Goal: Find specific page/section

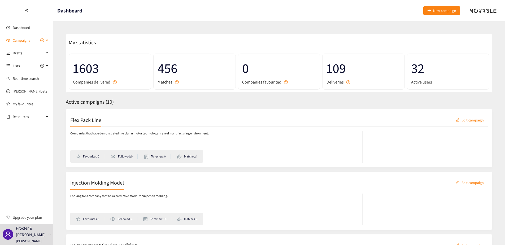
click at [45, 41] on div "Campaigns" at bounding box center [26, 40] width 53 height 11
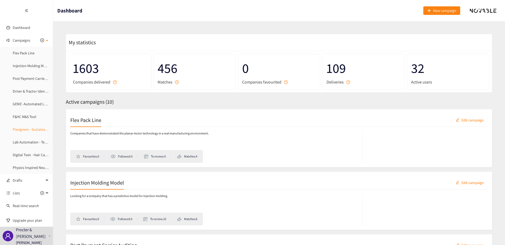
click at [31, 129] on link "Flexigreen - Sustainable Packaging" at bounding box center [40, 129] width 54 height 5
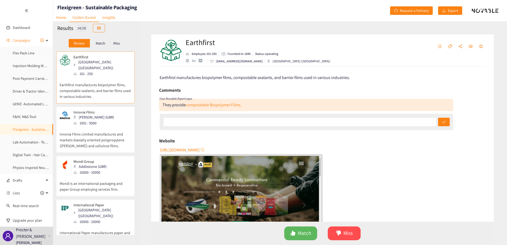
click at [101, 42] on p "Match" at bounding box center [101, 43] width 10 height 4
